Goal: Check status: Check status

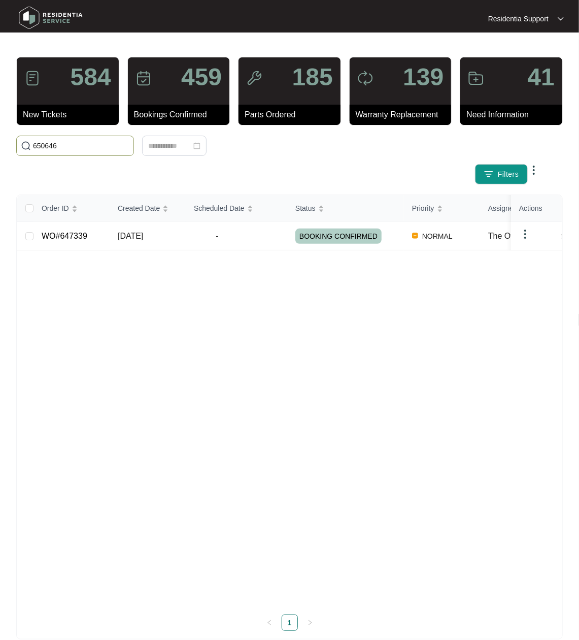
type input "650646"
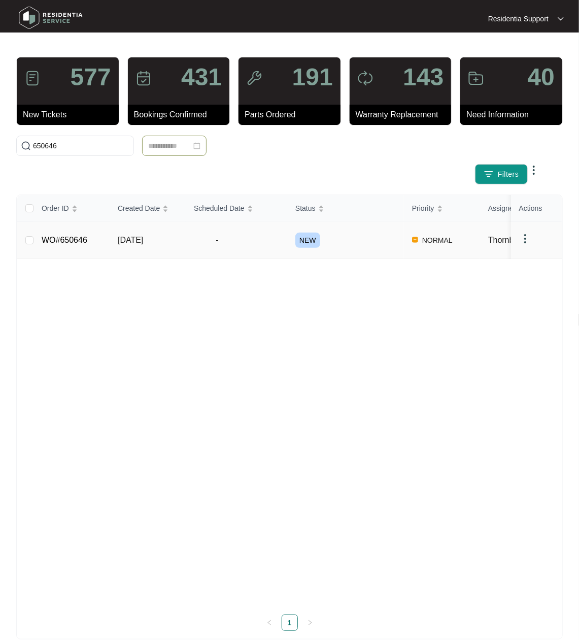
click at [392, 258] on td "NEW" at bounding box center [345, 240] width 117 height 37
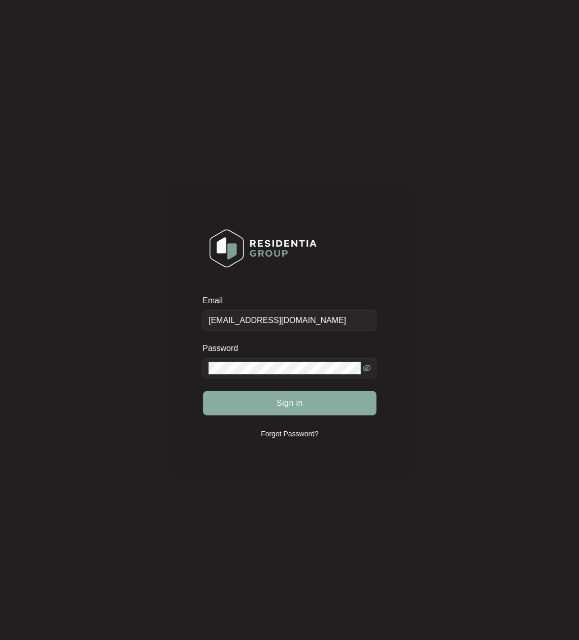
click at [319, 403] on button "Sign in" at bounding box center [290, 403] width 174 height 24
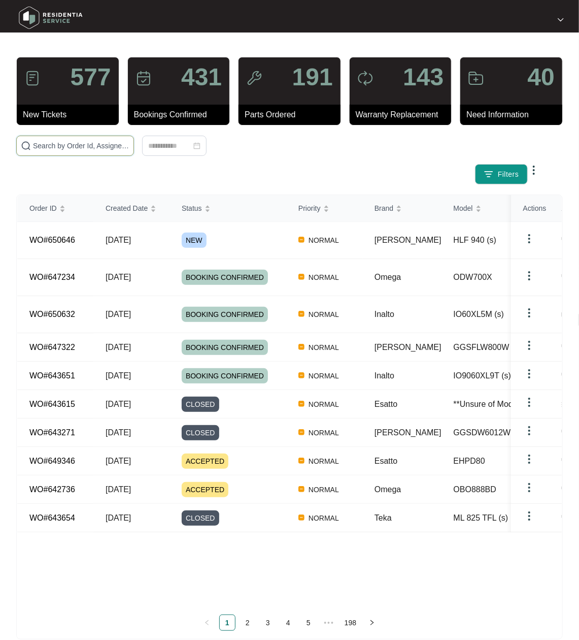
click at [96, 150] on input "text" at bounding box center [81, 145] width 96 height 11
paste input "650646"
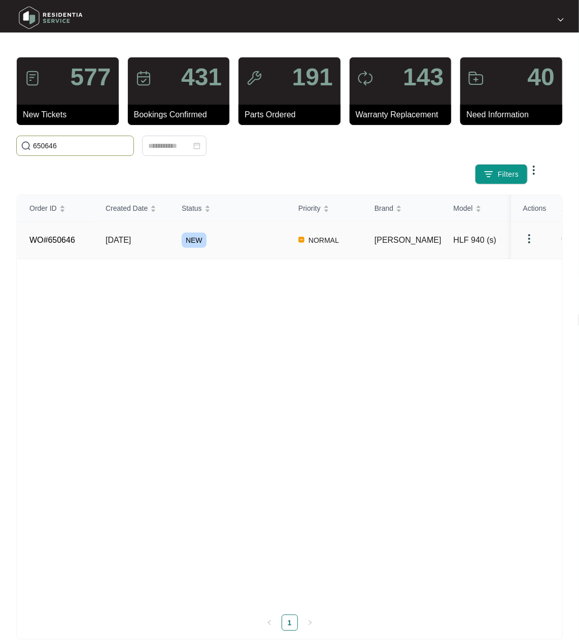
type input "650646"
click at [344, 247] on td "NORMAL" at bounding box center [324, 240] width 76 height 37
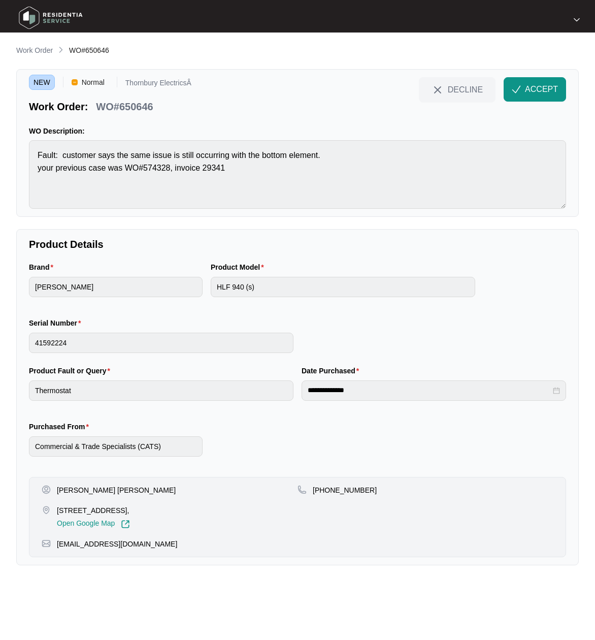
type input "teka"
